Goal: Information Seeking & Learning: Learn about a topic

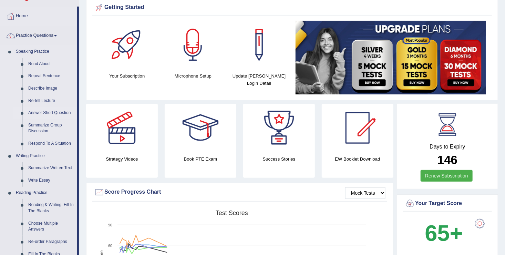
scroll to position [27, 0]
click at [38, 127] on link "Summarize Group Discussion" at bounding box center [51, 128] width 52 height 18
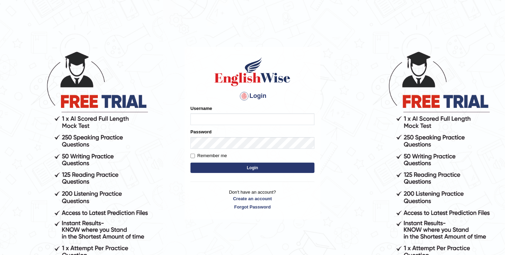
type input "Chongloi"
click at [200, 116] on input "Chongloi" at bounding box center [252, 119] width 124 height 12
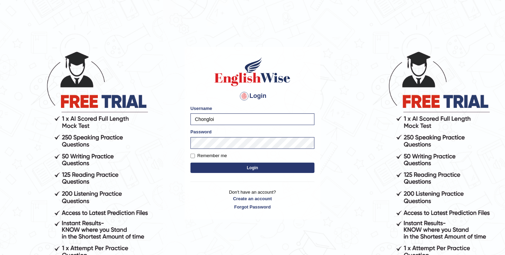
click at [196, 163] on button "Login" at bounding box center [252, 168] width 124 height 10
click at [206, 165] on button "Login" at bounding box center [252, 168] width 124 height 10
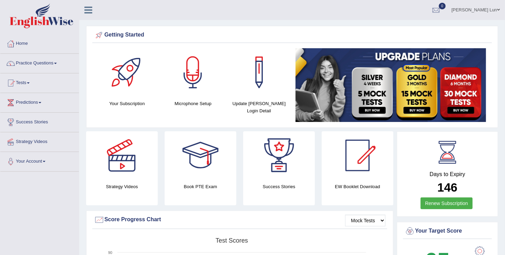
click at [55, 63] on link "Practice Questions" at bounding box center [39, 62] width 78 height 17
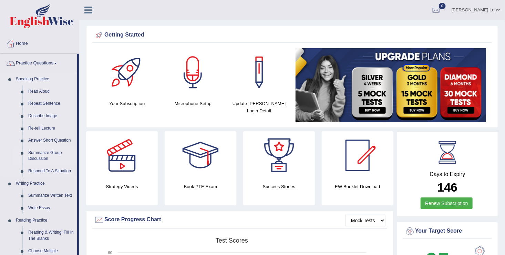
click at [36, 157] on link "Summarize Group Discussion" at bounding box center [51, 156] width 52 height 18
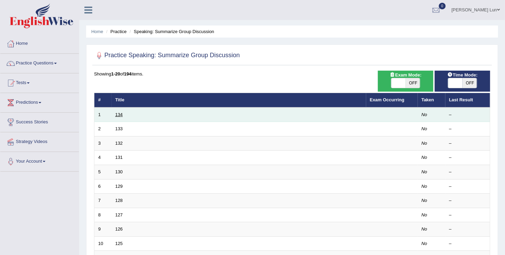
click at [117, 113] on link "134" at bounding box center [119, 114] width 8 height 5
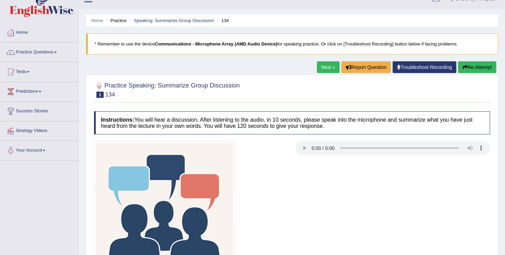
scroll to position [11, 0]
click at [56, 51] on link "Practice Questions" at bounding box center [39, 51] width 78 height 17
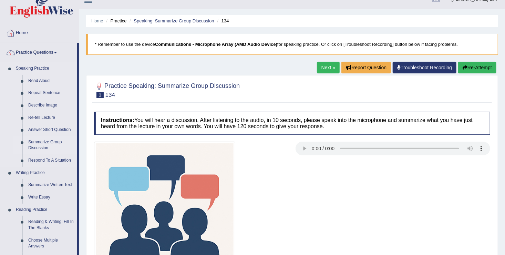
scroll to position [92, 0]
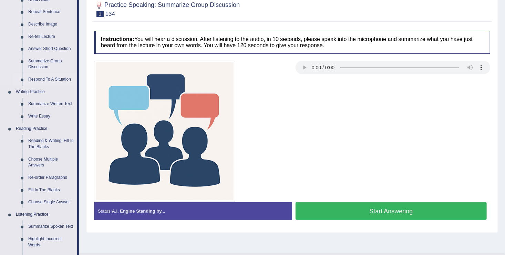
click at [46, 81] on link "Respond To A Situation" at bounding box center [51, 79] width 52 height 12
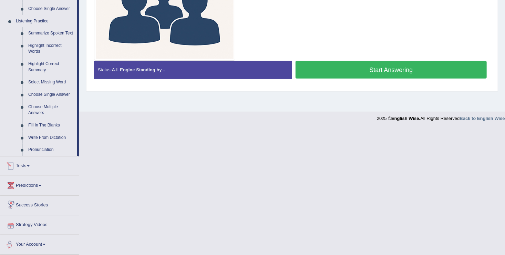
scroll to position [196, 0]
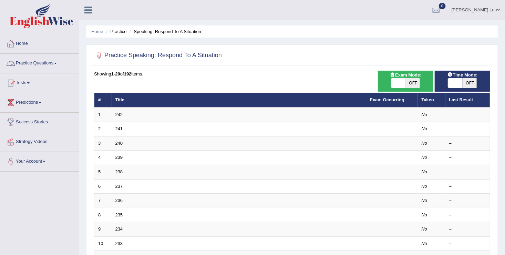
click at [56, 62] on link "Practice Questions" at bounding box center [39, 62] width 78 height 17
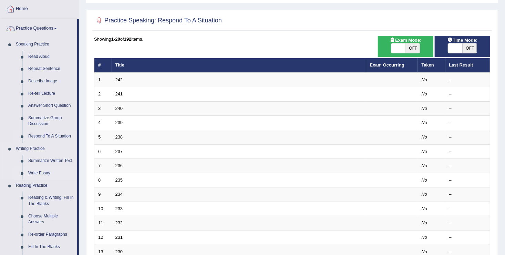
scroll to position [32, 0]
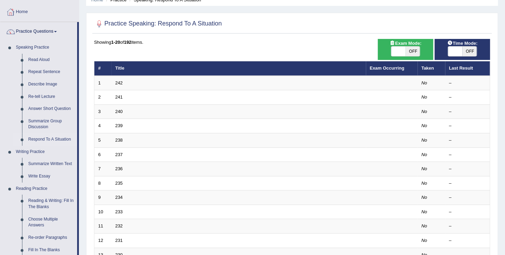
click at [21, 14] on link "Home" at bounding box center [39, 10] width 78 height 17
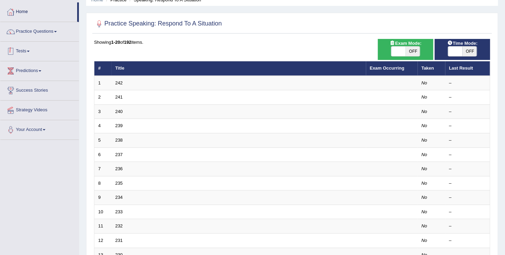
scroll to position [0, 0]
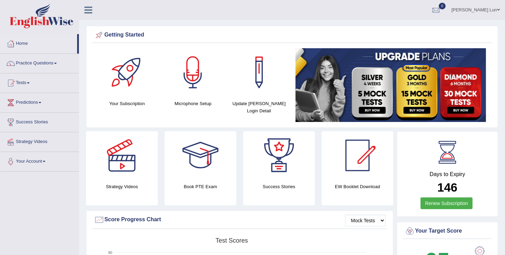
click at [103, 8] on div at bounding box center [91, 7] width 24 height 15
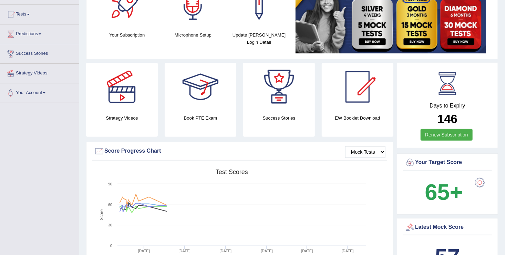
scroll to position [63, 0]
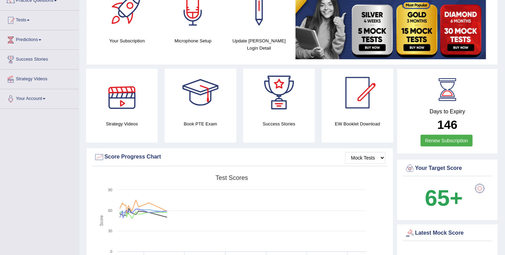
click at [120, 103] on div at bounding box center [122, 93] width 48 height 48
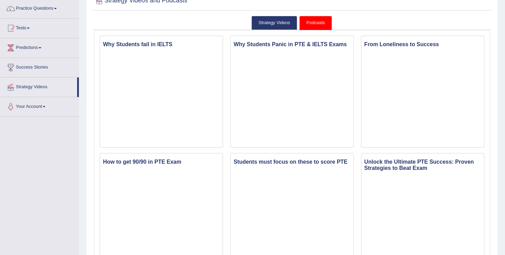
scroll to position [54, 0]
click at [271, 22] on link "Strategy Videos" at bounding box center [274, 23] width 46 height 14
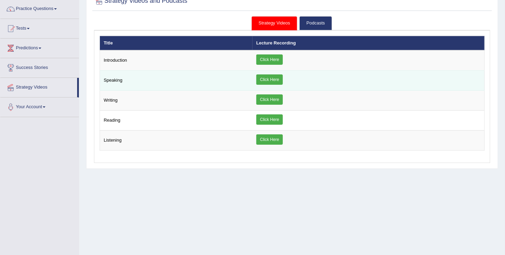
click at [278, 80] on link "Click Here" at bounding box center [269, 79] width 27 height 10
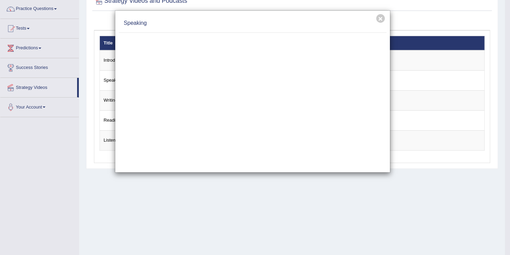
click at [128, 223] on div "× Speaking" at bounding box center [255, 127] width 510 height 255
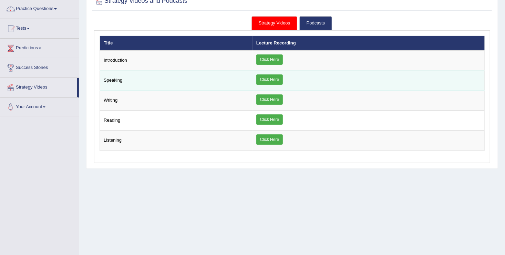
click at [283, 77] on link "Click Here" at bounding box center [269, 79] width 27 height 10
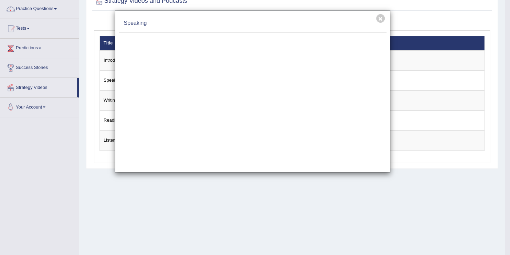
click at [159, 163] on div at bounding box center [253, 101] width 268 height 136
click at [378, 18] on button "×" at bounding box center [380, 18] width 9 height 9
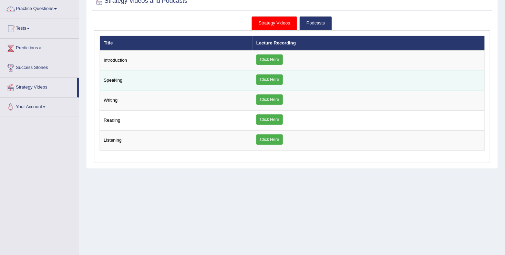
scroll to position [0, 0]
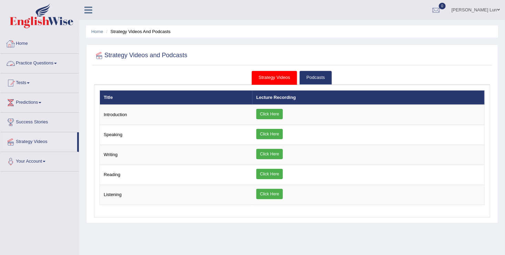
click at [46, 61] on link "Practice Questions" at bounding box center [39, 62] width 78 height 17
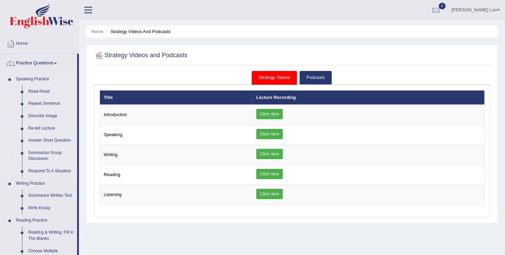
click at [36, 155] on link "Summarize Group Discussion" at bounding box center [51, 156] width 52 height 18
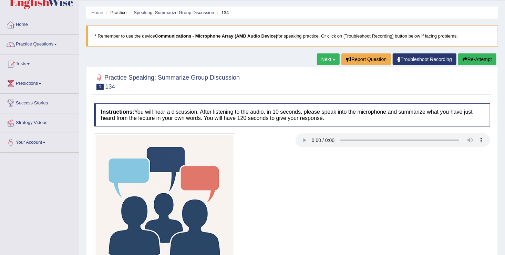
scroll to position [19, 0]
click at [173, 194] on img at bounding box center [164, 204] width 141 height 141
click at [194, 186] on img at bounding box center [164, 204] width 141 height 141
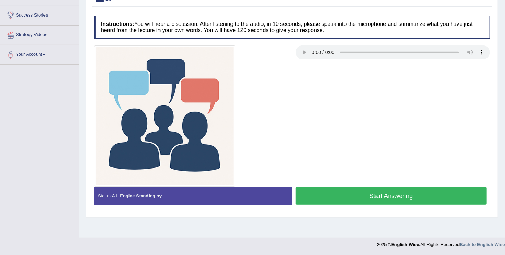
scroll to position [0, 0]
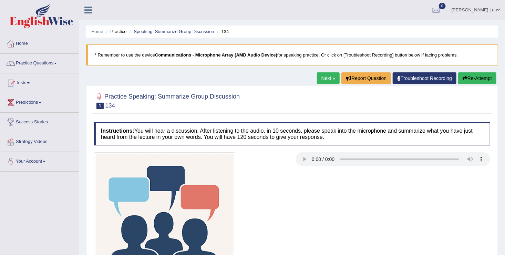
click at [28, 43] on link "Home" at bounding box center [39, 42] width 78 height 17
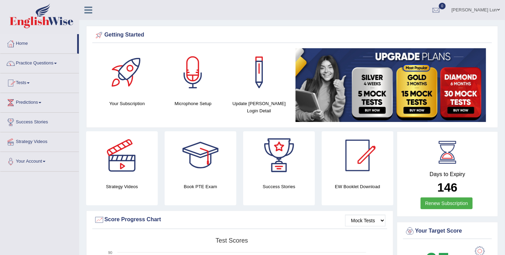
click at [57, 63] on span at bounding box center [55, 63] width 3 height 1
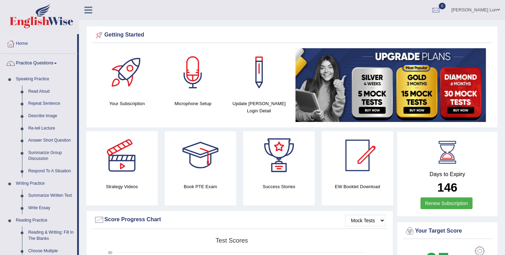
click at [57, 63] on span at bounding box center [55, 63] width 3 height 1
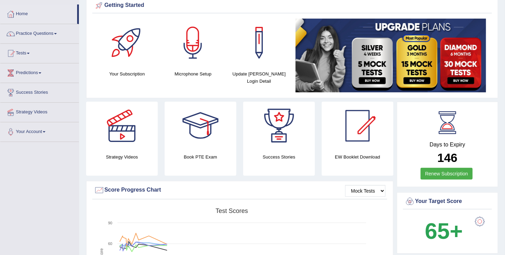
scroll to position [30, 0]
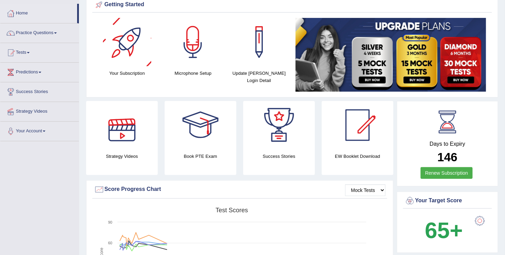
click at [124, 47] on div at bounding box center [127, 42] width 48 height 48
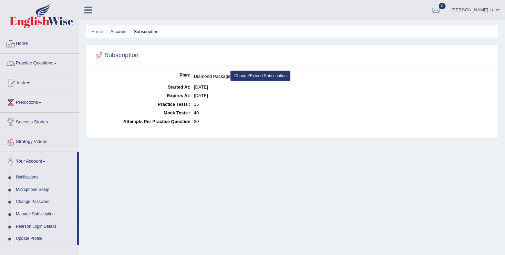
click at [24, 41] on link "Home" at bounding box center [39, 42] width 78 height 17
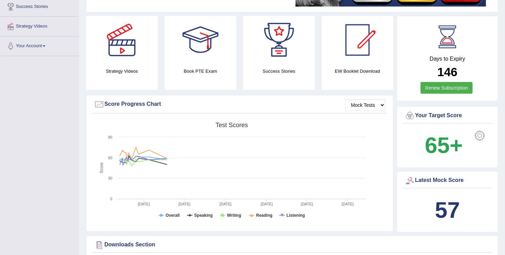
scroll to position [20, 0]
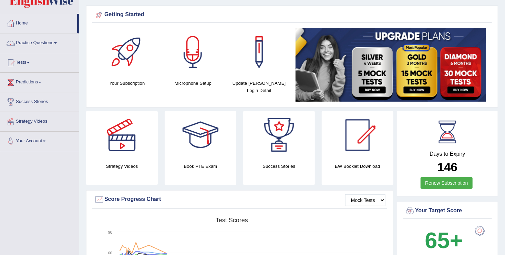
click at [119, 147] on div at bounding box center [122, 135] width 48 height 48
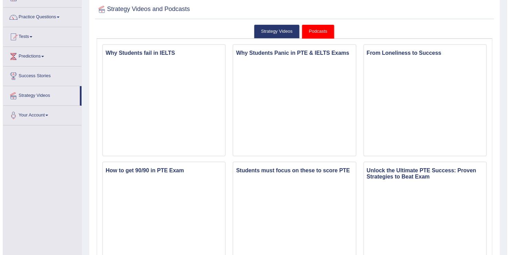
scroll to position [46, 0]
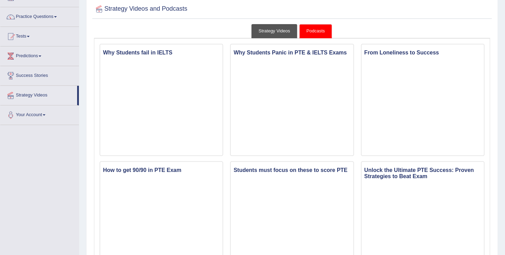
click at [277, 31] on link "Strategy Videos" at bounding box center [274, 31] width 46 height 14
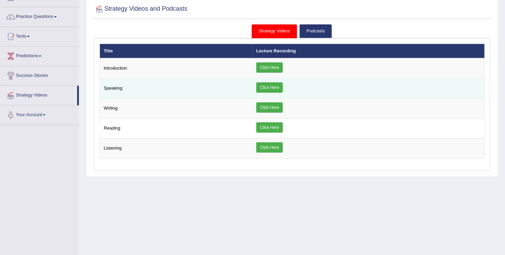
click at [273, 85] on link "Click Here" at bounding box center [269, 87] width 27 height 10
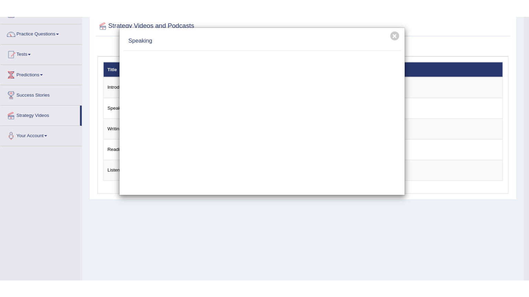
scroll to position [0, 0]
